Goal: Find specific page/section: Find specific page/section

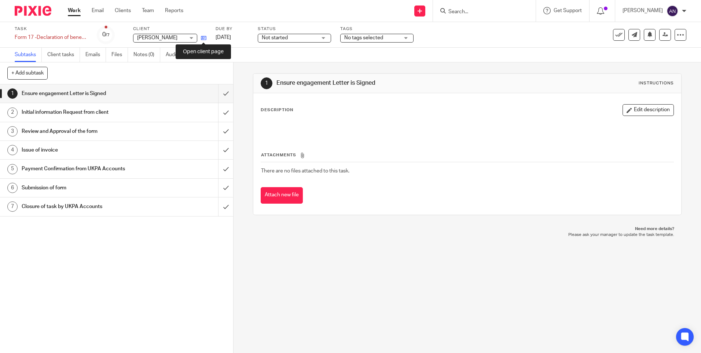
click at [201, 35] on icon at bounding box center [204, 38] width 6 height 6
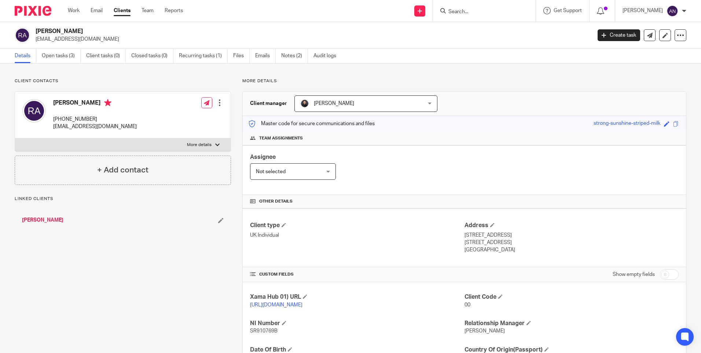
click at [517, 72] on div "Client contacts Revathi Anbalagan +44 7918299310 santho12345@yahoo.com Edit con…" at bounding box center [350, 251] width 701 height 376
click at [523, 136] on h4 "Team assignments" at bounding box center [464, 138] width 429 height 6
click at [526, 123] on div "Master code for secure communications and files strong-sunshine-striped-milk Sa…" at bounding box center [465, 124] width 444 height 16
click at [526, 103] on div "Client manager Raman Bogati Raman Bogati Aarshika Awale Aayush Niraula Aayusha …" at bounding box center [465, 104] width 444 height 24
click at [526, 74] on div "Client contacts Revathi Anbalagan +44 7918299310 santho12345@yahoo.com Edit con…" at bounding box center [350, 251] width 701 height 376
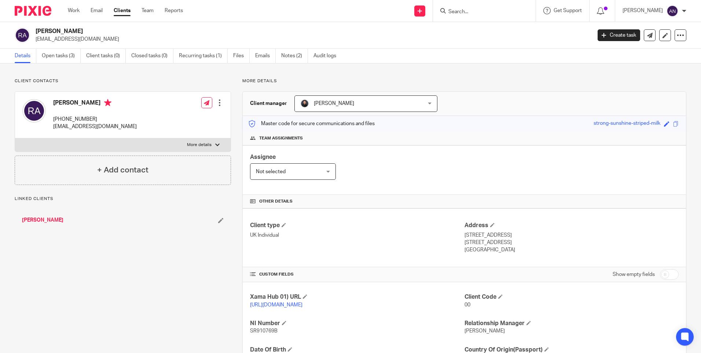
click at [522, 88] on div "More details Client manager Raman Bogati Raman Bogati Aarshika Awale Aayush Nir…" at bounding box center [459, 251] width 456 height 347
click at [526, 101] on div "Client manager Raman Bogati Raman Bogati Aarshika Awale Aayush Niraula Aayusha …" at bounding box center [465, 104] width 444 height 24
click at [531, 81] on p "More details" at bounding box center [465, 81] width 444 height 6
click at [530, 99] on div "Client manager Raman Bogati Raman Bogati Aarshika Awale Aayush Niraula Aayusha …" at bounding box center [465, 104] width 444 height 24
click at [533, 77] on div "Client contacts Revathi Anbalagan +44 7918299310 santho12345@yahoo.com Edit con…" at bounding box center [350, 251] width 701 height 376
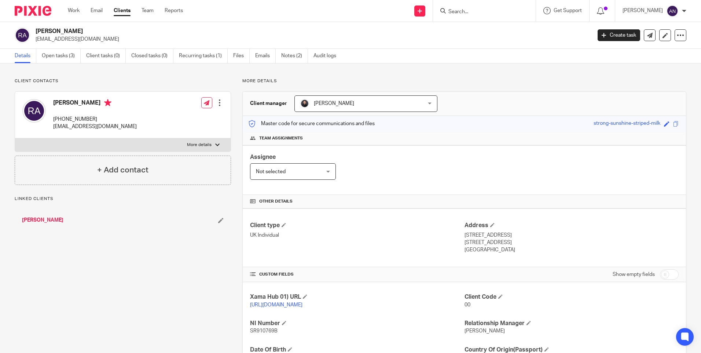
click at [525, 95] on div "Client manager Raman Bogati Raman Bogati Aarshika Awale Aayush Niraula Aayusha …" at bounding box center [465, 104] width 444 height 24
click at [58, 56] on link "Open tasks (3)" at bounding box center [61, 56] width 39 height 14
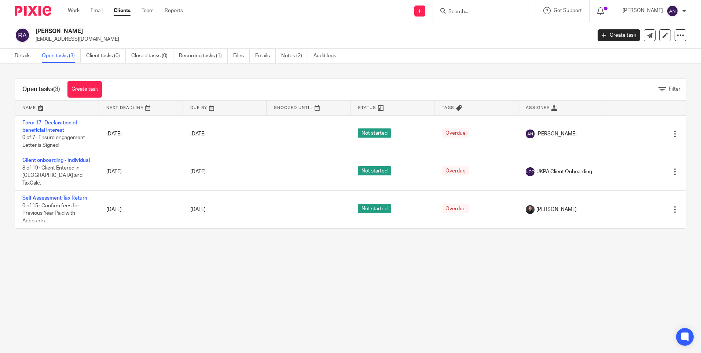
click at [383, 280] on main "Revathi Anbalagan santho12345@yahoo.com Create task Update from Companies House…" at bounding box center [350, 176] width 701 height 353
click at [461, 72] on div "Open tasks (3) Create task Filter Name Next Deadline Due By Snoozed Until Statu…" at bounding box center [350, 153] width 701 height 180
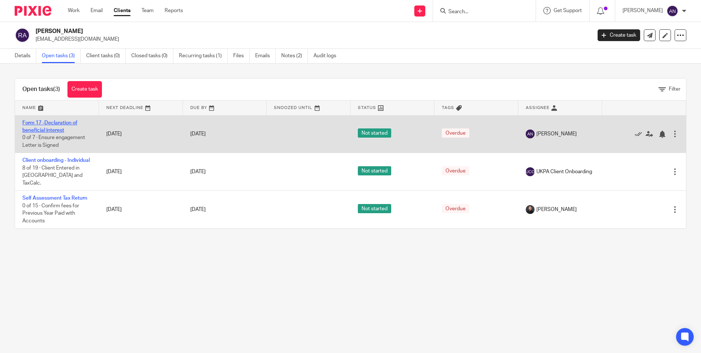
click at [35, 128] on link "Form 17 -Declaration of beneficial interest" at bounding box center [49, 126] width 55 height 12
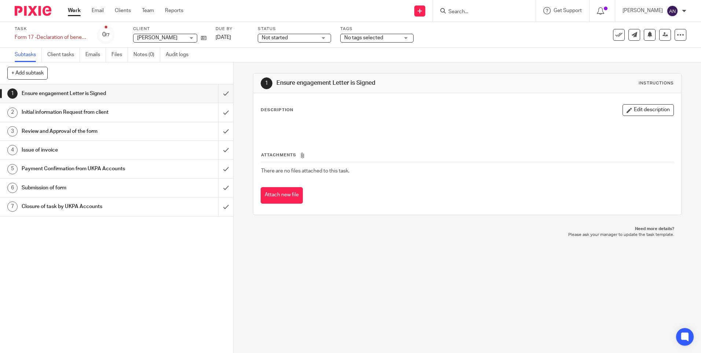
click at [342, 272] on div "1 Ensure engagement Letter is Signed Instructions Description Edit description …" at bounding box center [468, 207] width 468 height 291
